Goal: Transaction & Acquisition: Book appointment/travel/reservation

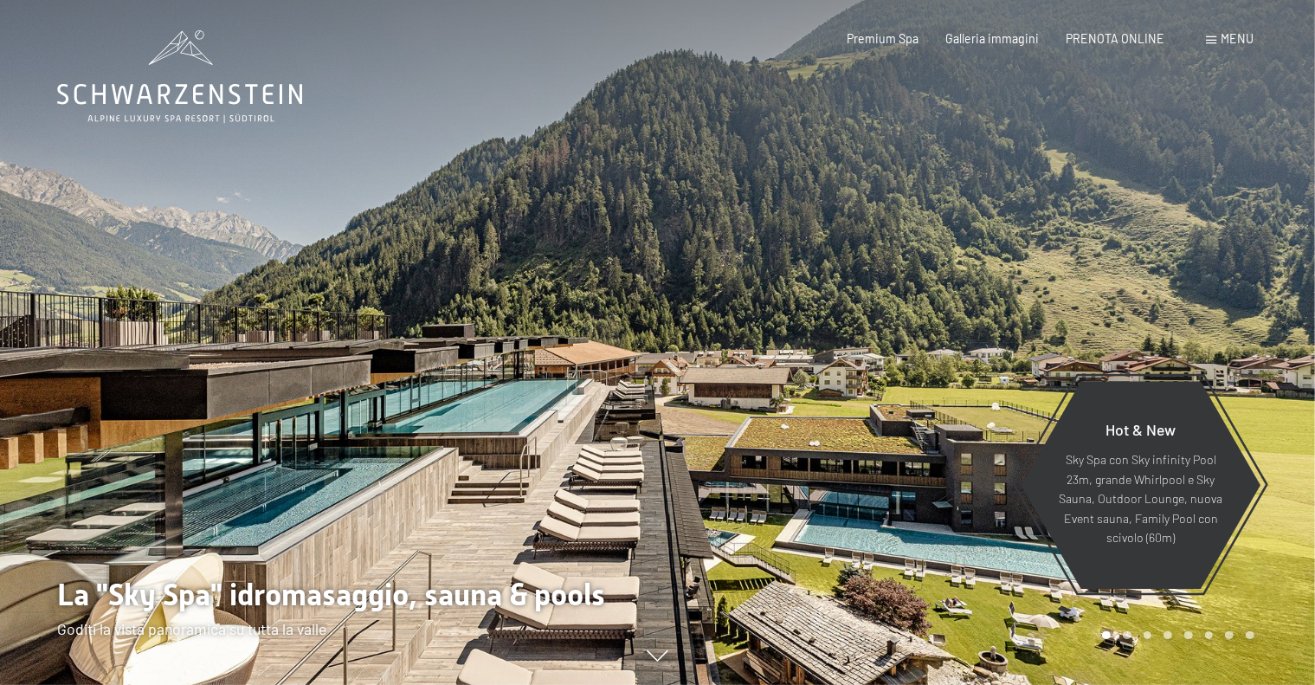
click at [1239, 44] on span "Menu" at bounding box center [1237, 38] width 33 height 15
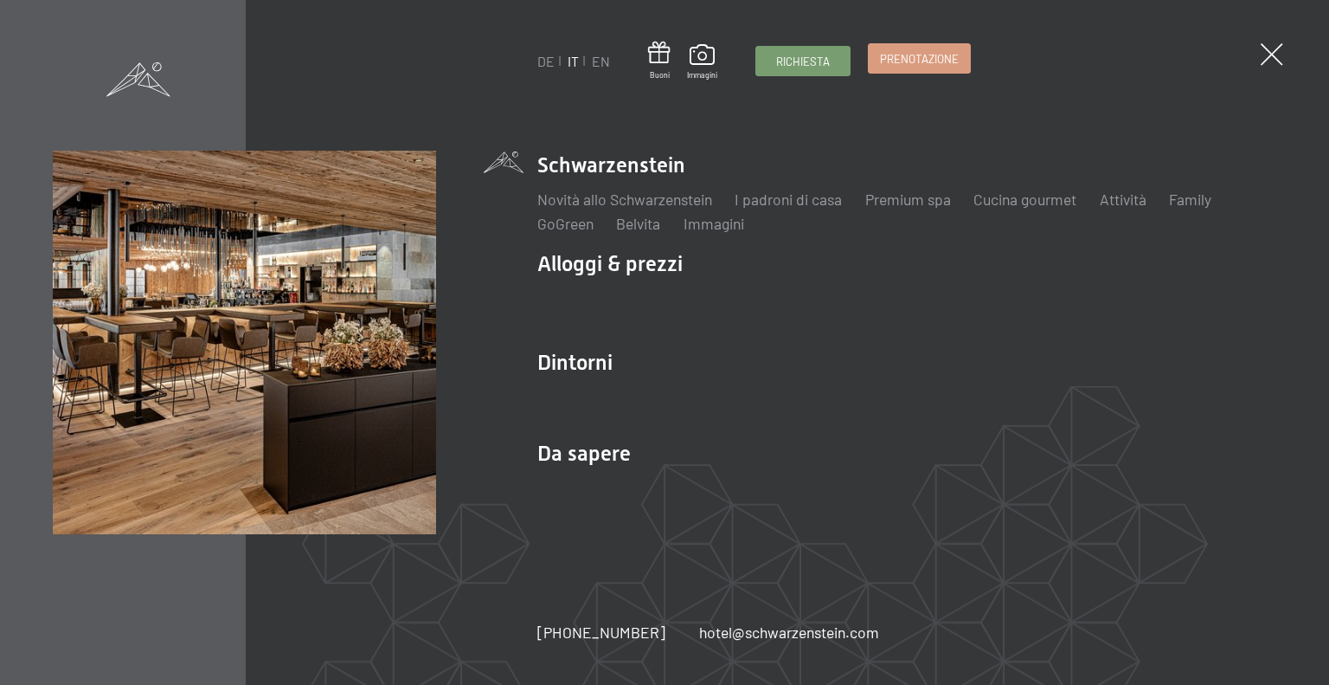
click at [937, 65] on span "Prenotazione" at bounding box center [919, 59] width 79 height 16
click at [1284, 62] on div "DE IT EN Buoni Immagini Richiesta Prenotazione DE IT EN Schwarzenstein Novità a…" at bounding box center [664, 342] width 1329 height 685
click at [1268, 51] on span at bounding box center [1272, 55] width 32 height 32
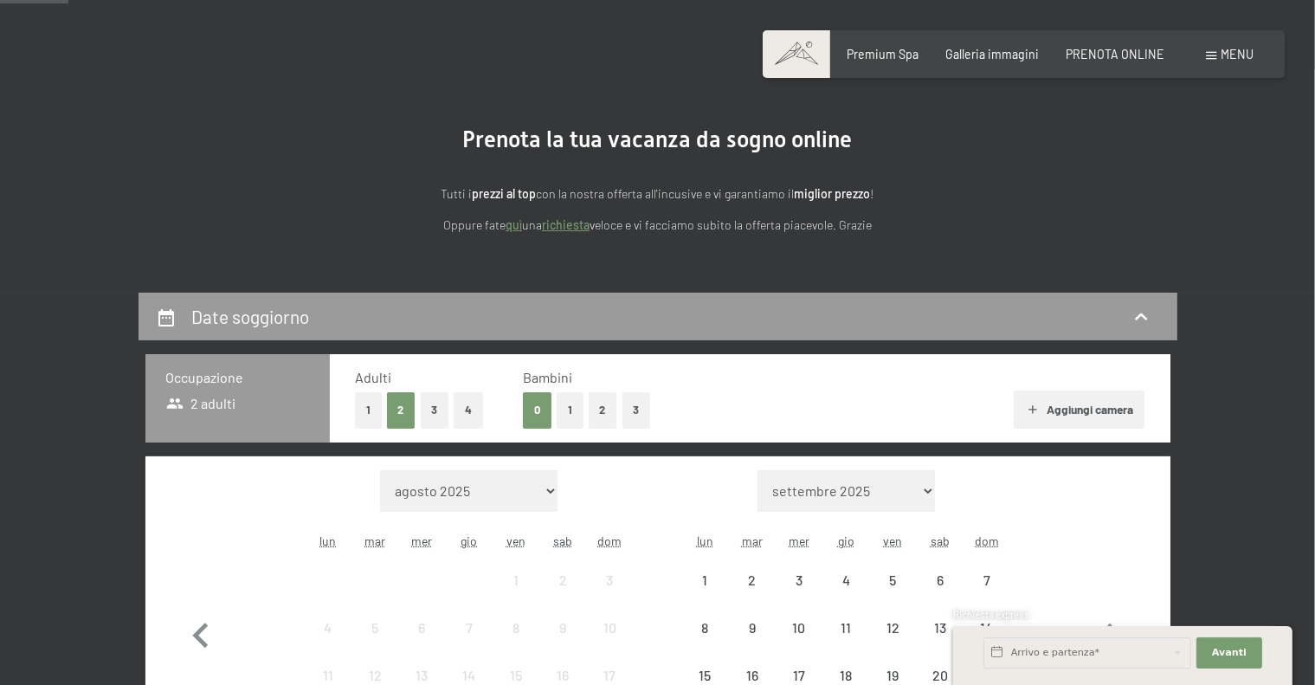
scroll to position [260, 0]
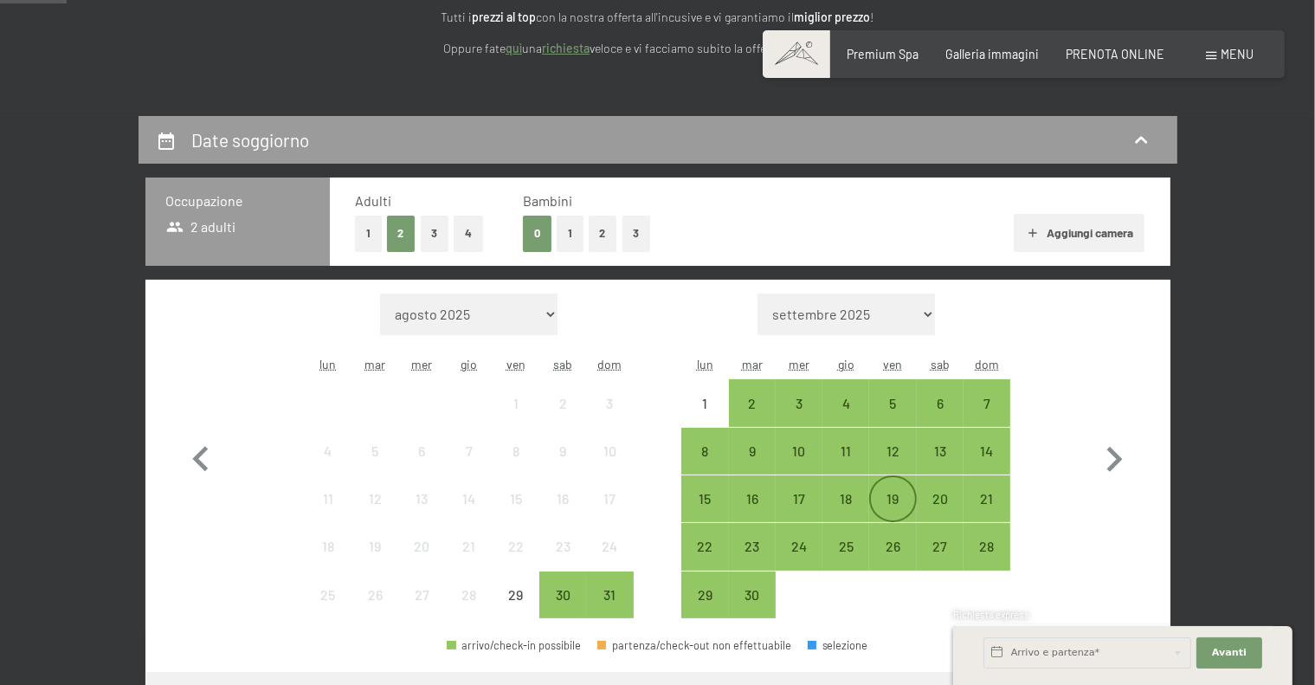
click at [898, 498] on div "19" at bounding box center [892, 513] width 43 height 43
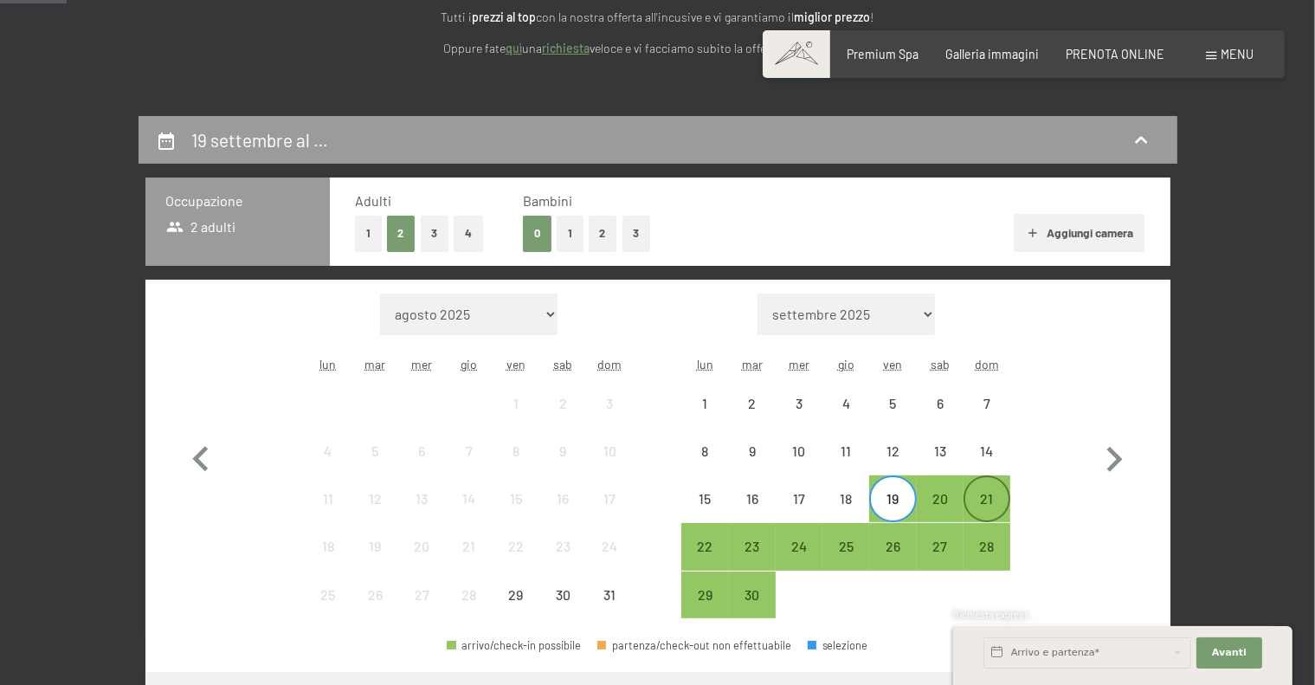
click at [987, 494] on div "21" at bounding box center [986, 513] width 43 height 43
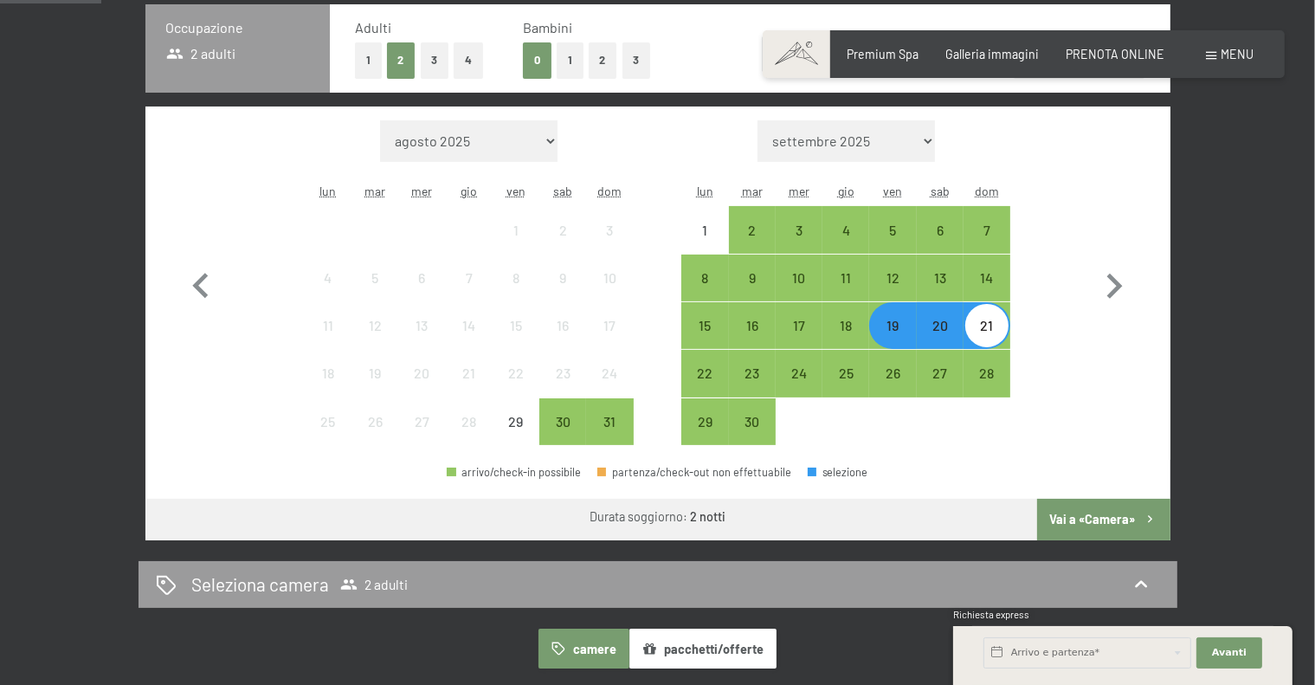
click at [1106, 517] on button "Vai a «Camera»" at bounding box center [1103, 520] width 132 height 42
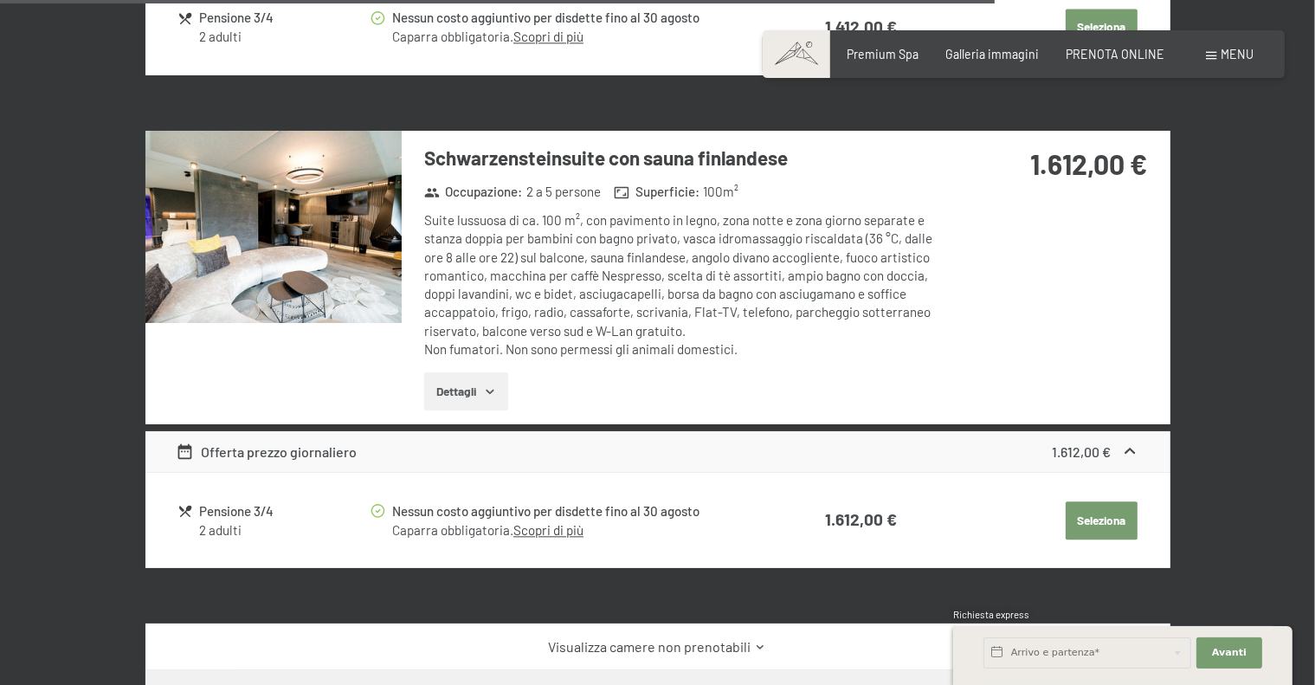
scroll to position [3837, 0]
